Goal: Information Seeking & Learning: Check status

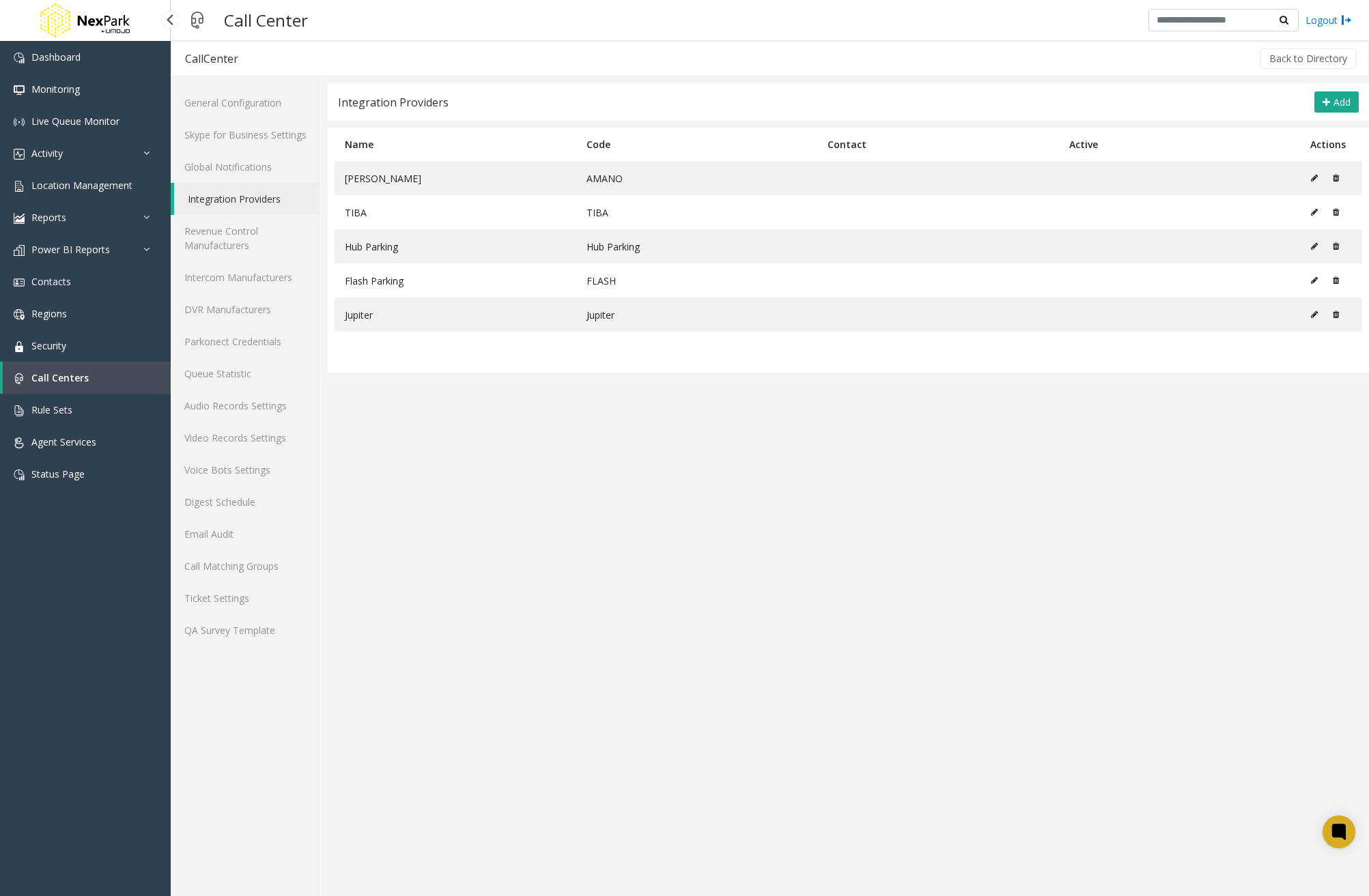
click at [110, 151] on link "Activity" at bounding box center [85, 153] width 171 height 32
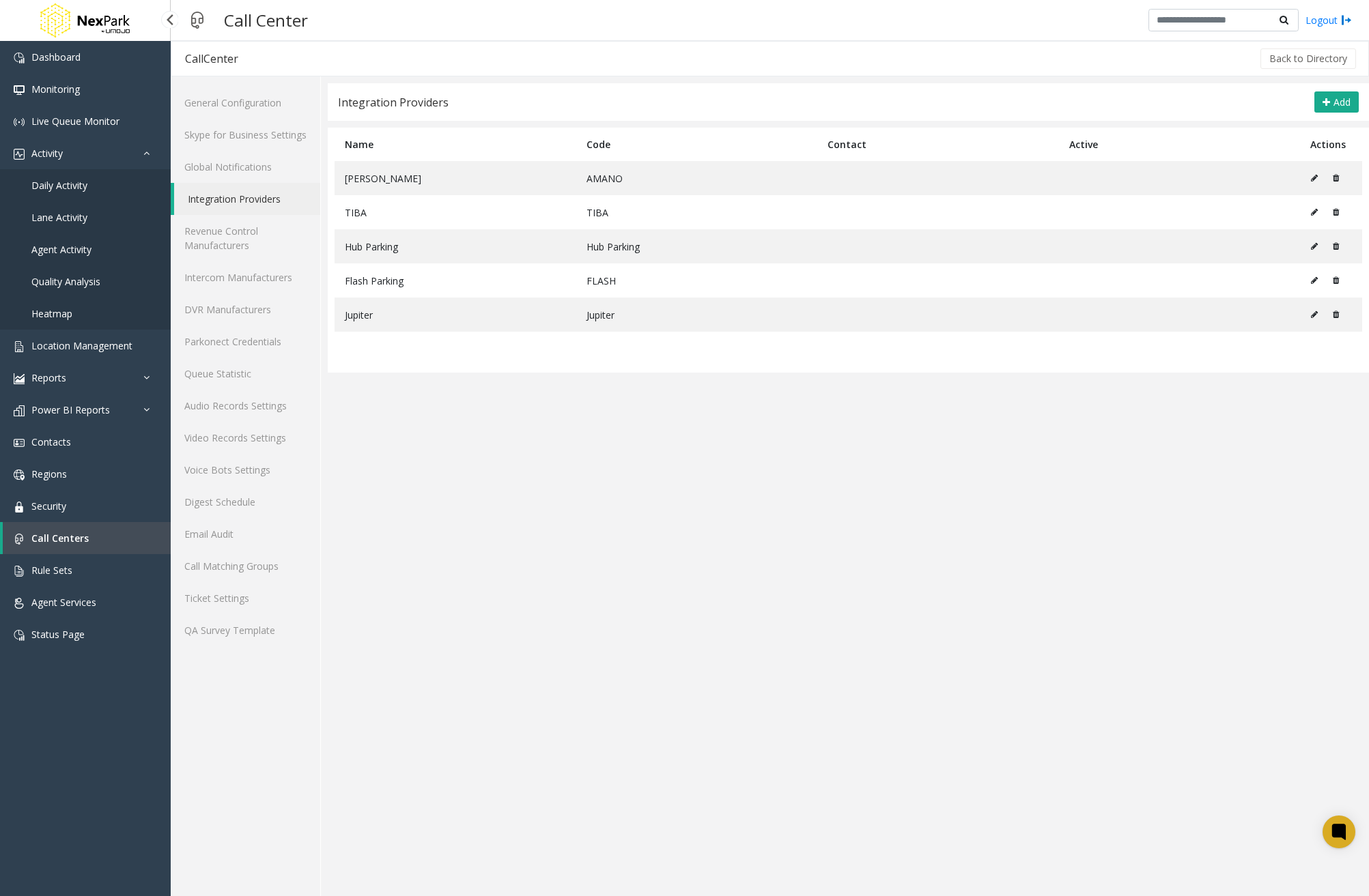
click at [102, 191] on link "Daily Activity" at bounding box center [85, 185] width 171 height 32
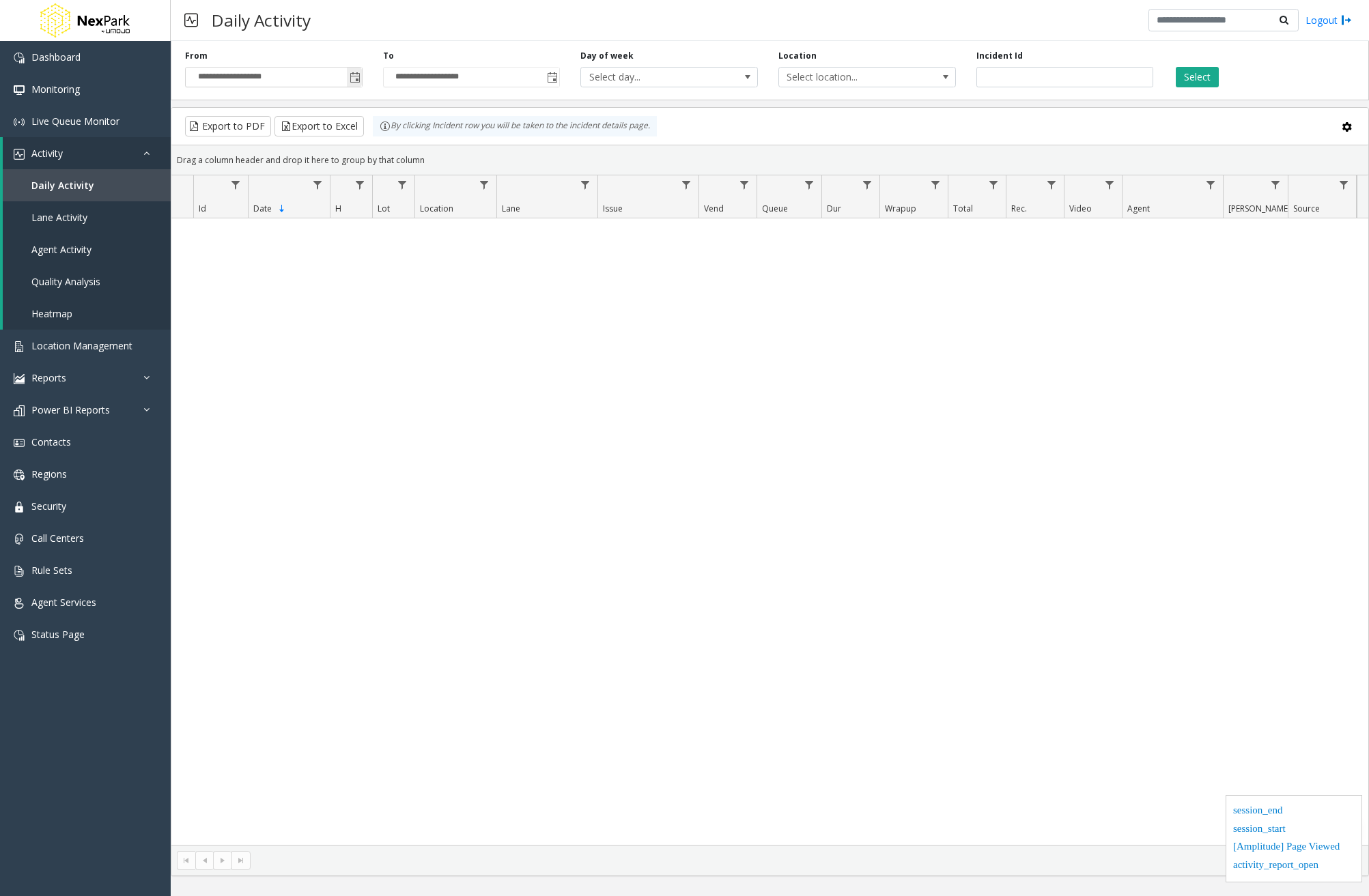
click at [356, 75] on span "Toggle popup" at bounding box center [355, 78] width 11 height 11
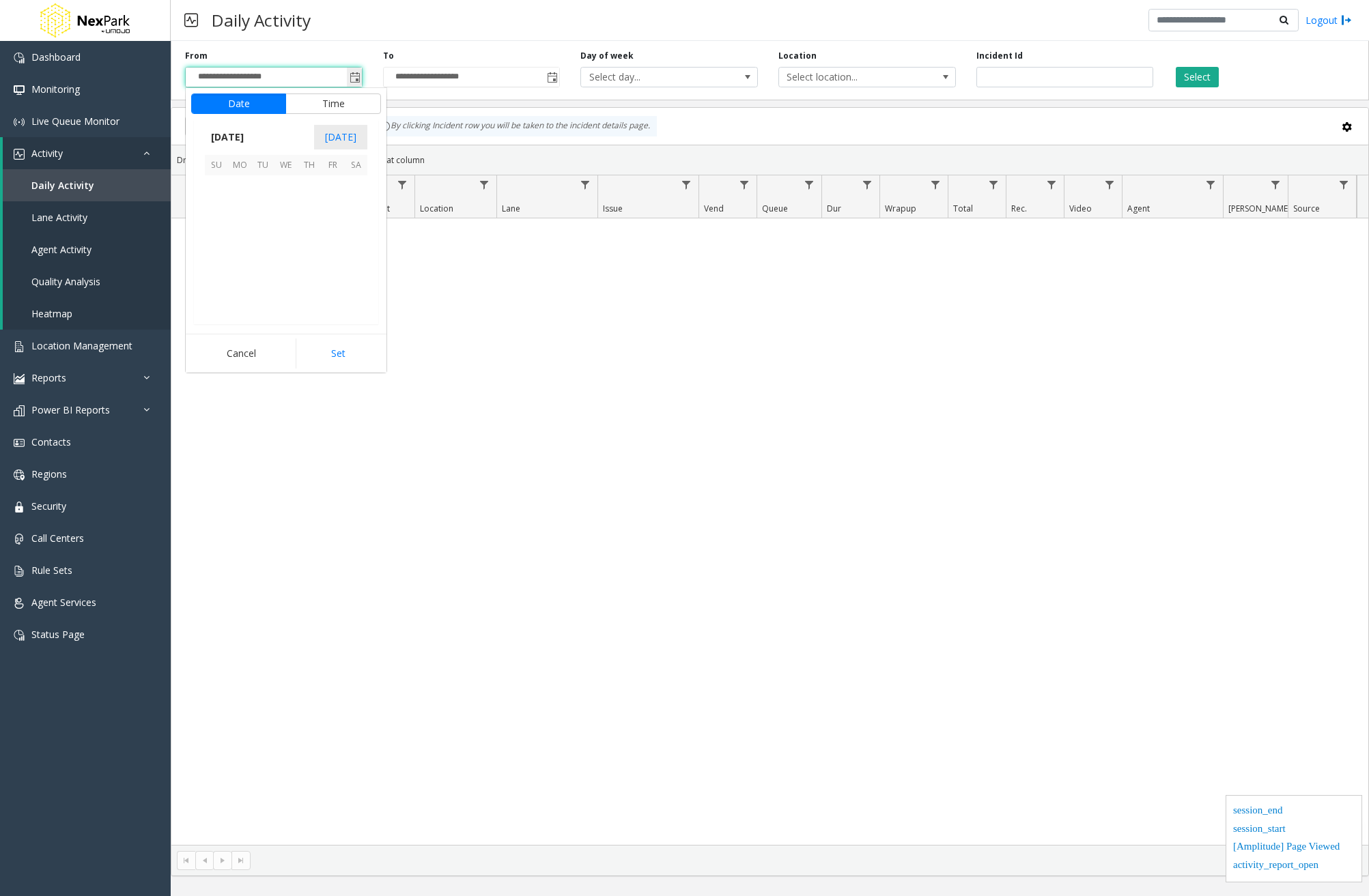
scroll to position [245073, 0]
click at [233, 146] on span "[DATE]" at bounding box center [228, 137] width 45 height 21
click at [230, 177] on span "Jan" at bounding box center [222, 167] width 33 height 33
click at [281, 187] on span "1" at bounding box center [286, 187] width 23 height 23
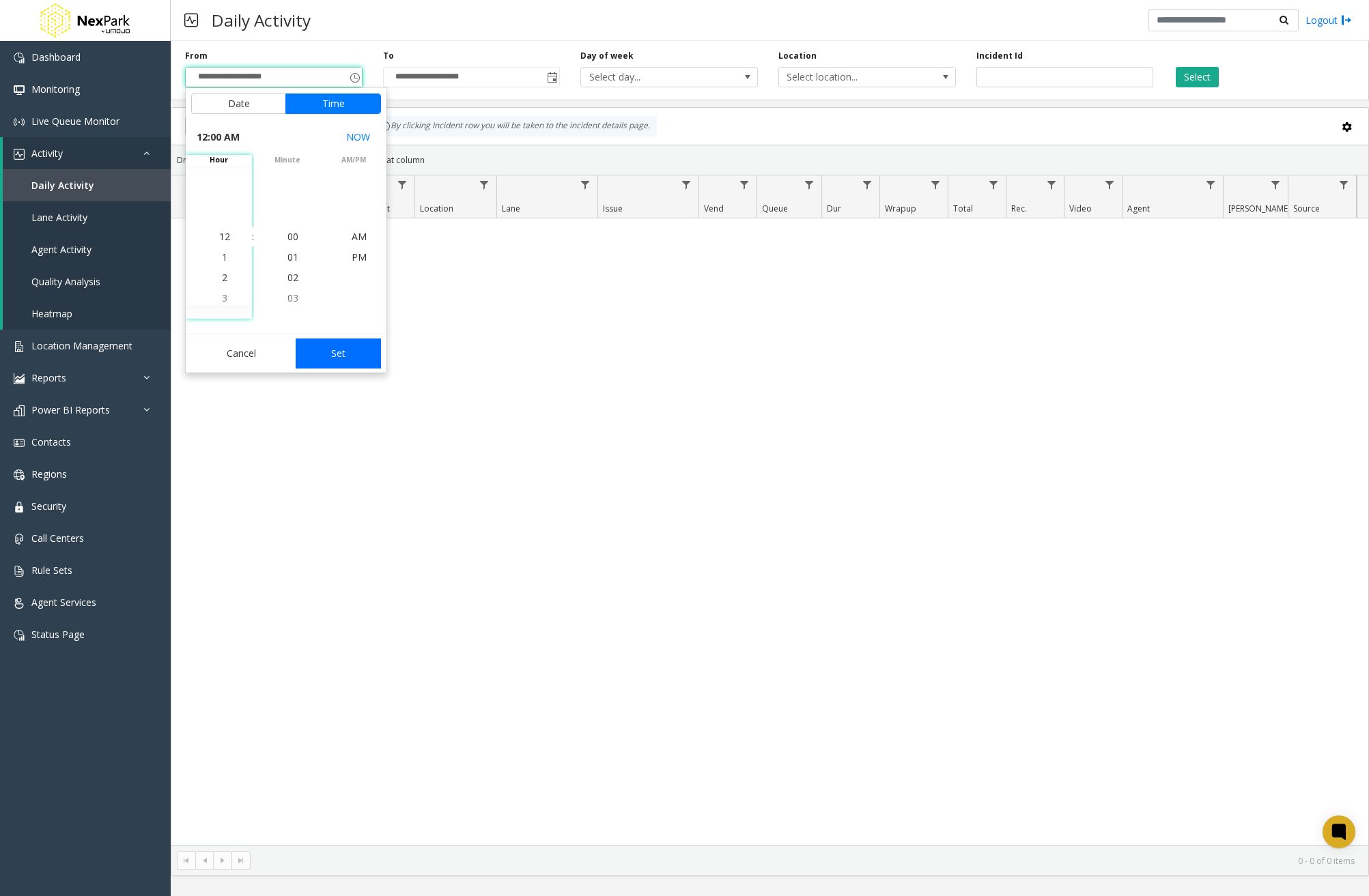
click at [361, 353] on button "Set" at bounding box center [338, 353] width 86 height 30
type input "**********"
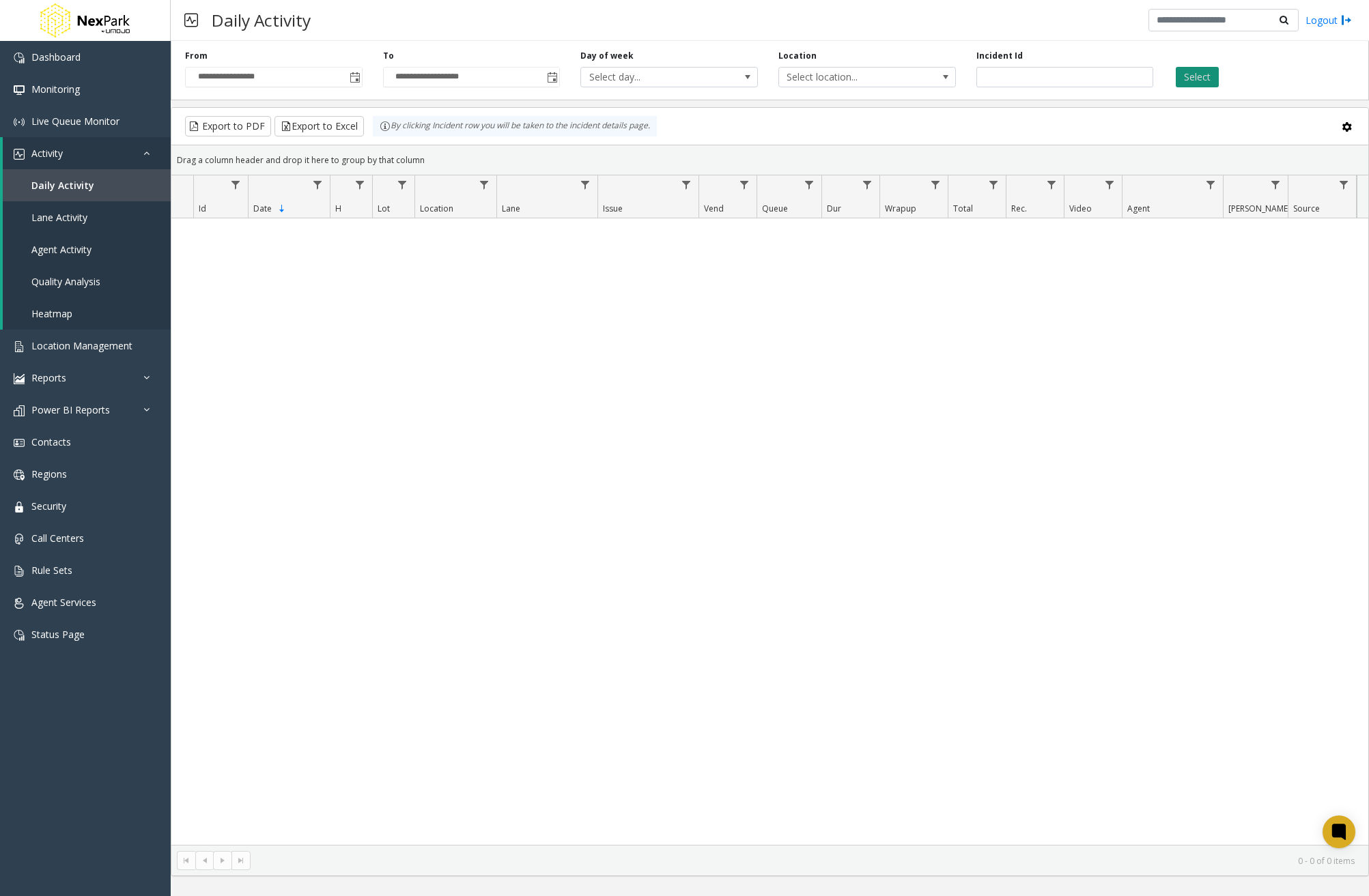
click at [1203, 71] on button "Select" at bounding box center [1197, 77] width 43 height 21
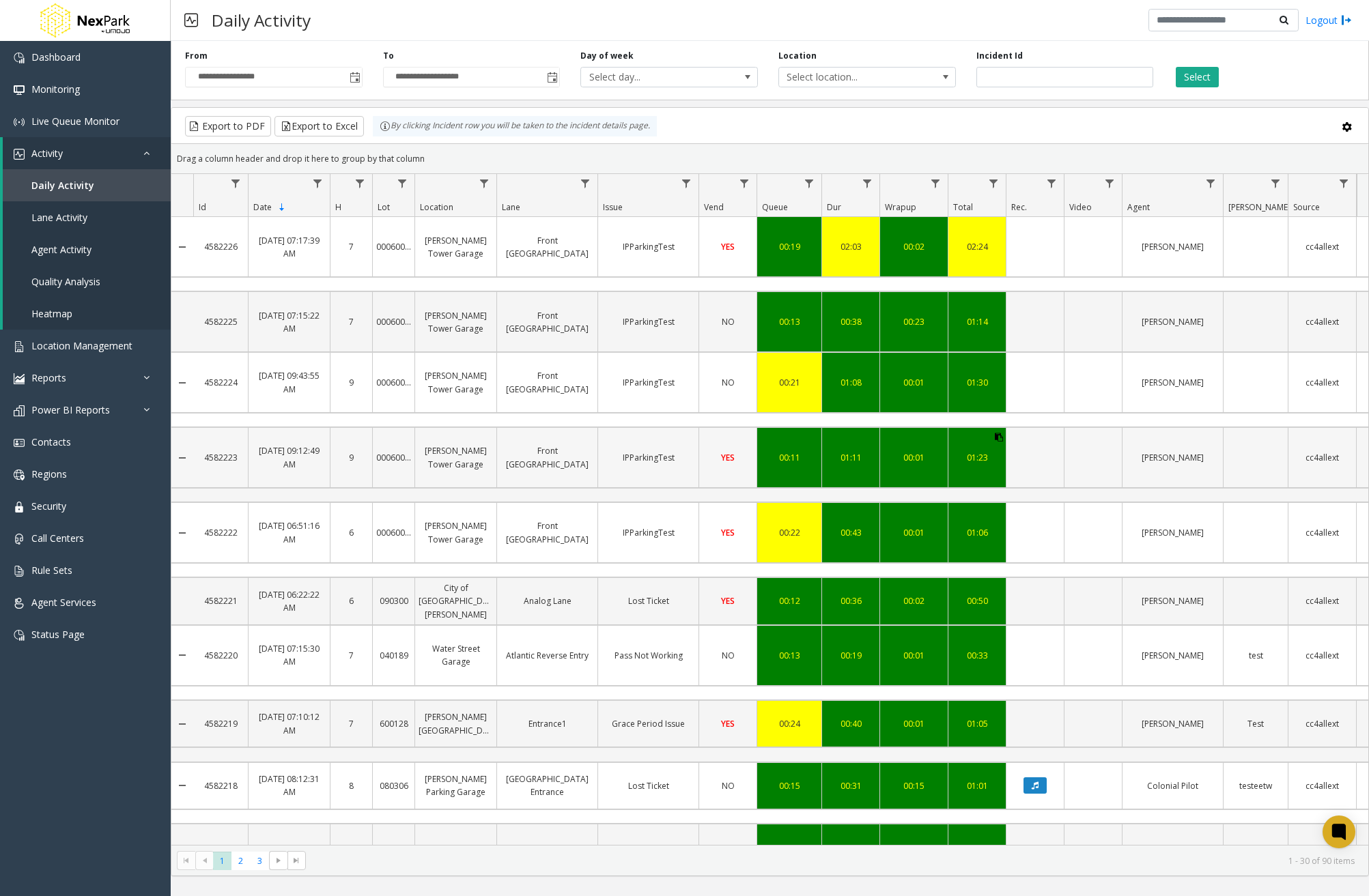
click at [1000, 433] on icon "Data table" at bounding box center [999, 437] width 8 height 8
click at [325, 126] on button "Export to Excel" at bounding box center [319, 126] width 90 height 21
click at [1086, 77] on input "number" at bounding box center [1065, 77] width 178 height 21
paste input "*******"
type input "*******"
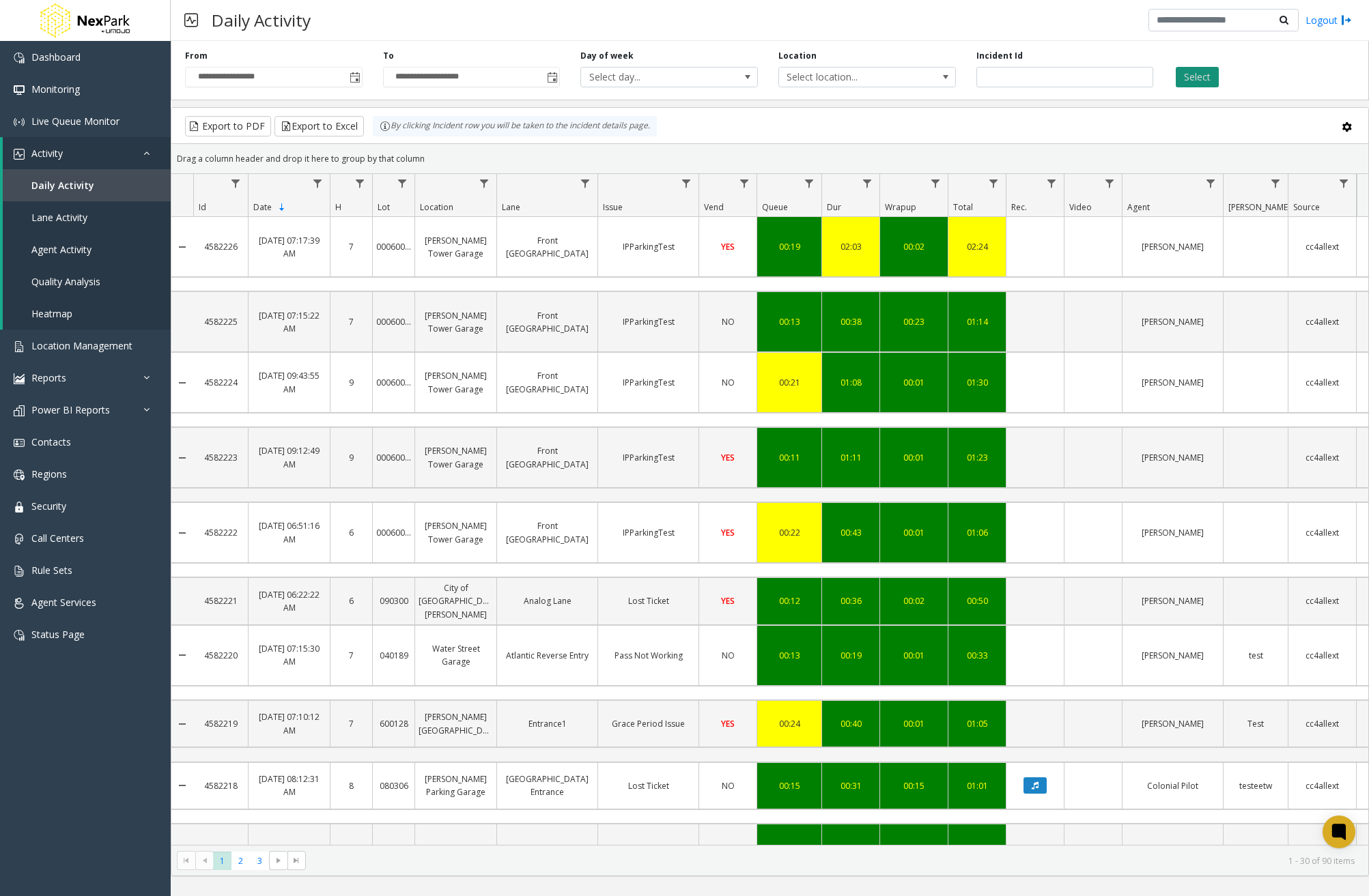
click at [1186, 74] on button "Select" at bounding box center [1197, 77] width 43 height 21
